Goal: Transaction & Acquisition: Subscribe to service/newsletter

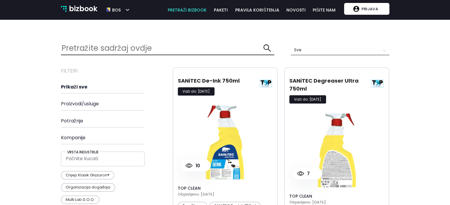
scroll to position [1241, 337]
click at [114, 48] on input "text" at bounding box center [162, 48] width 202 height 13
type input "ADS"
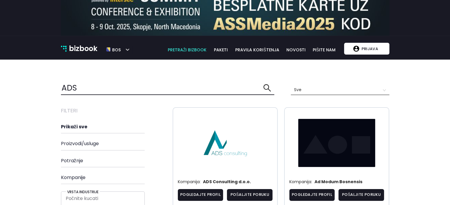
scroll to position [88, 0]
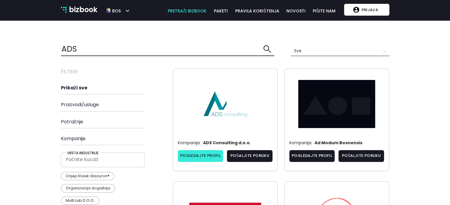
click at [192, 158] on link "Pogledajte profil" at bounding box center [201, 156] width 46 height 12
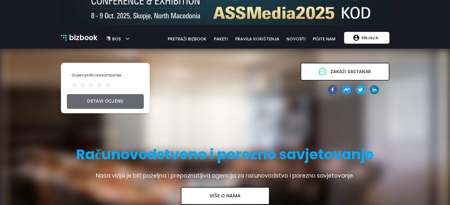
scroll to position [63, 0]
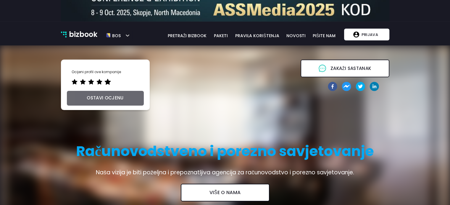
click at [107, 83] on icon "star" at bounding box center [107, 82] width 6 height 6
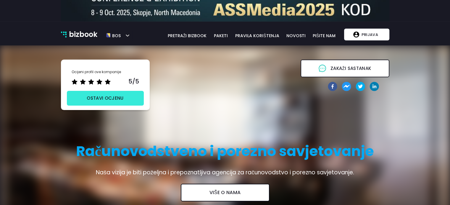
click at [112, 97] on button "ostavi ocjenu" at bounding box center [105, 98] width 77 height 15
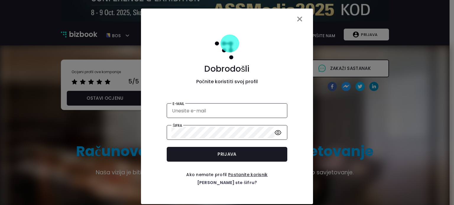
click at [298, 17] on span "×" at bounding box center [300, 19] width 8 height 17
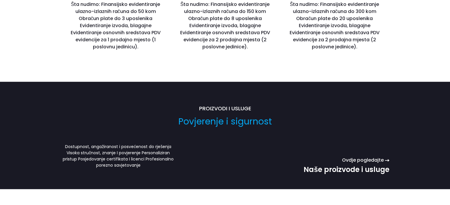
scroll to position [484, 0]
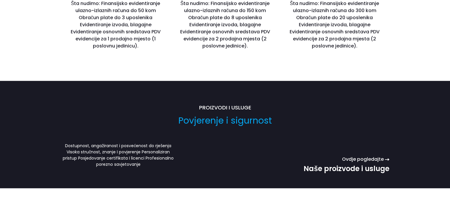
drag, startPoint x: 451, startPoint y: 38, endPoint x: 442, endPoint y: 130, distance: 92.7
click at [366, 158] on h5 "Ovdje pogledajte" at bounding box center [345, 160] width 85 height 6
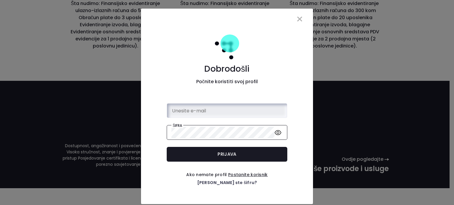
click at [213, 105] on input "email" at bounding box center [226, 111] width 111 height 12
type input "ERNA@BIZBOOK.BA"
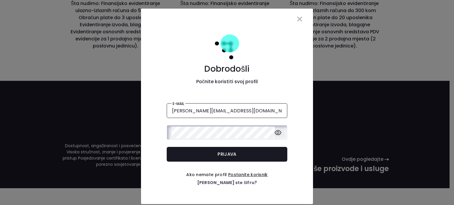
click at [276, 131] on icon "eye" at bounding box center [278, 132] width 7 height 7
click button "Prijava" at bounding box center [227, 154] width 121 height 15
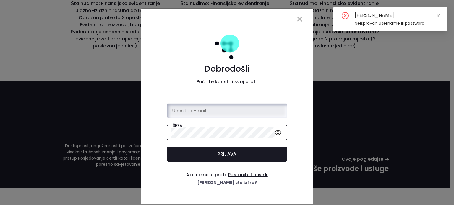
click at [210, 113] on input "email" at bounding box center [226, 111] width 111 height 12
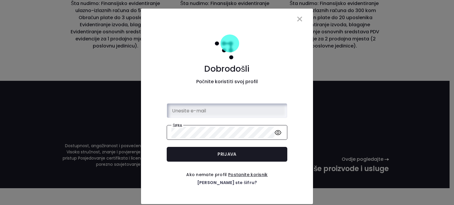
click at [189, 111] on input "email" at bounding box center [226, 111] width 111 height 12
type input "ERNA@BIZBOOK.BA"
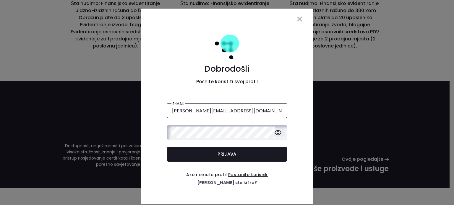
click button "Prijava" at bounding box center [227, 154] width 121 height 15
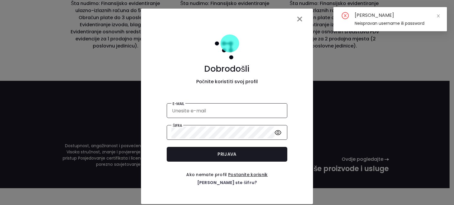
click at [296, 19] on span "×" at bounding box center [300, 19] width 8 height 17
